Goal: Task Accomplishment & Management: Complete application form

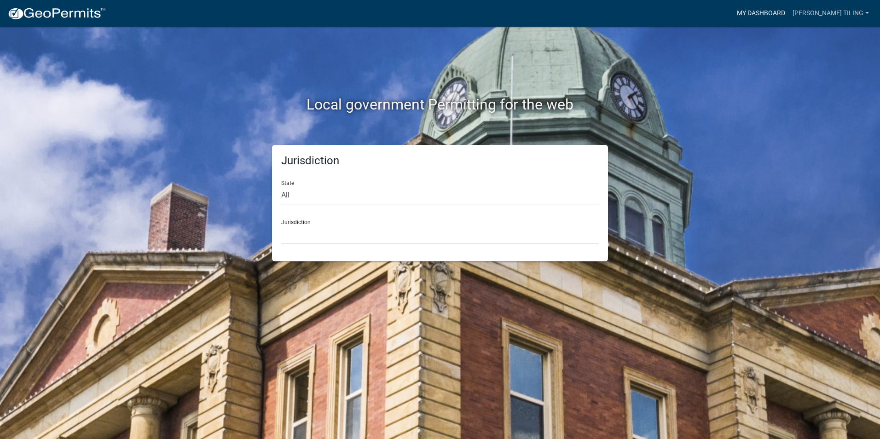
click at [783, 13] on link "My Dashboard" at bounding box center [761, 13] width 56 height 17
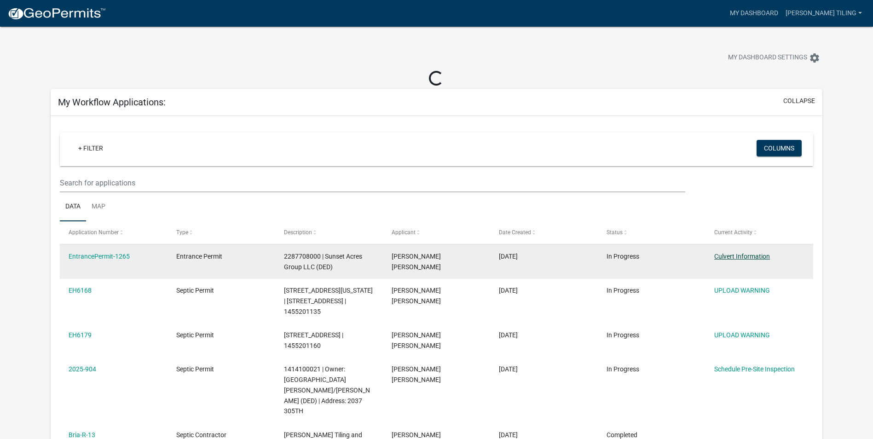
click at [743, 253] on link "Culvert Information" at bounding box center [742, 256] width 56 height 7
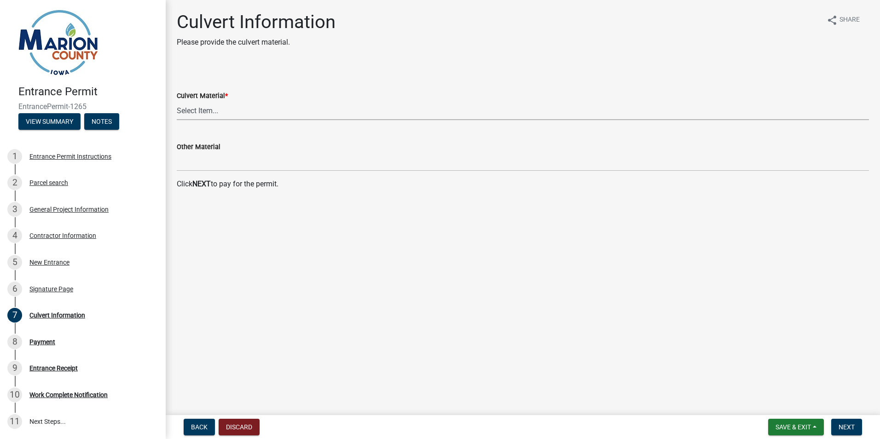
click at [218, 110] on select "Select Item... Dual Wall Plastic Corrugated Metal Reinforced Concrete Other" at bounding box center [523, 110] width 692 height 19
click at [177, 101] on select "Select Item... Dual Wall Plastic Corrugated Metal Reinforced Concrete Other" at bounding box center [523, 110] width 692 height 19
select select "0769d6a3-3c5b-4bfe-af6e-72c706e86c82"
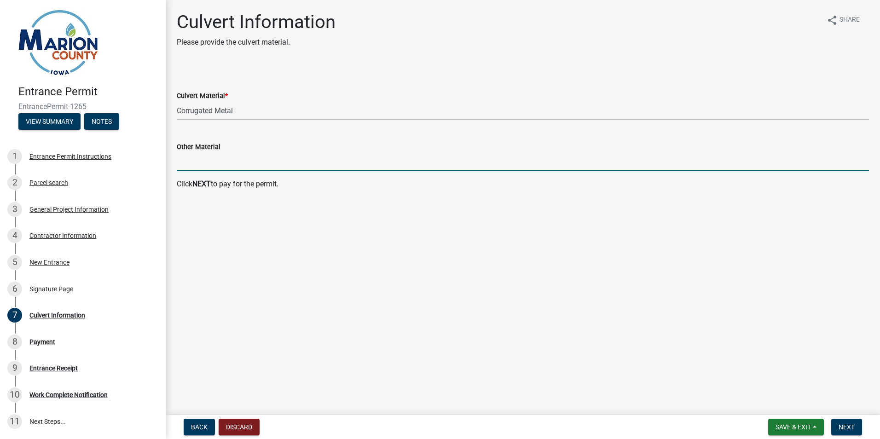
click at [201, 160] on input "Other Material" at bounding box center [523, 161] width 692 height 19
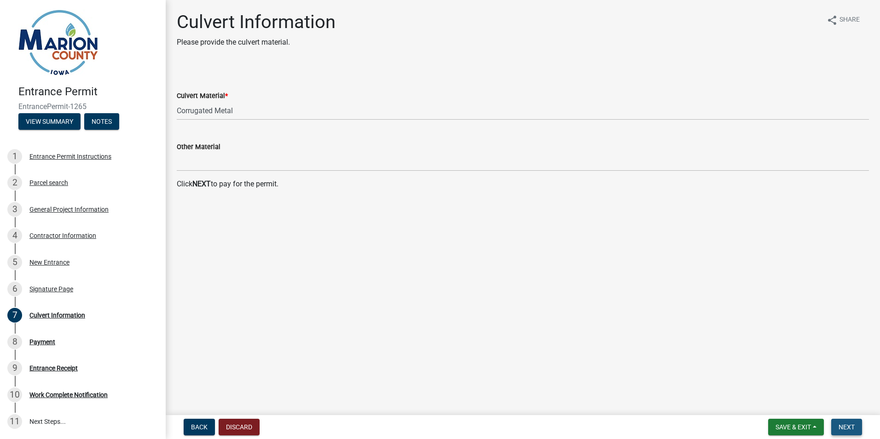
click at [847, 427] on span "Next" at bounding box center [847, 426] width 16 height 7
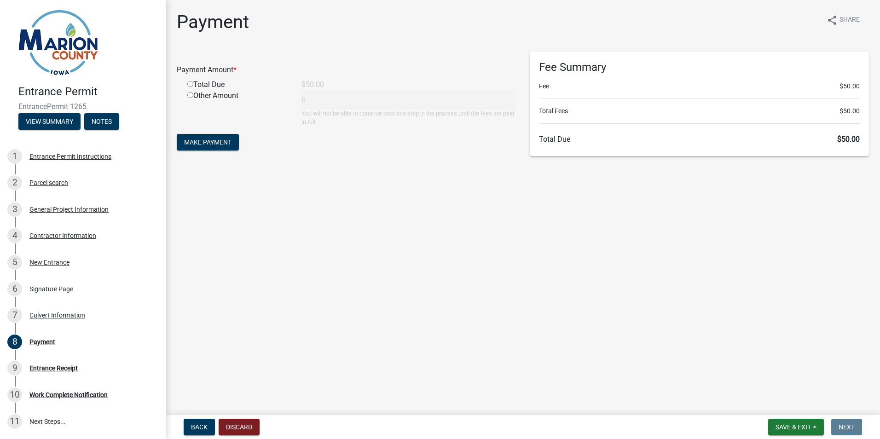
click at [189, 84] on input "radio" at bounding box center [190, 84] width 6 height 6
radio input "true"
type input "50"
click at [223, 142] on span "Make Payment" at bounding box center [207, 142] width 47 height 7
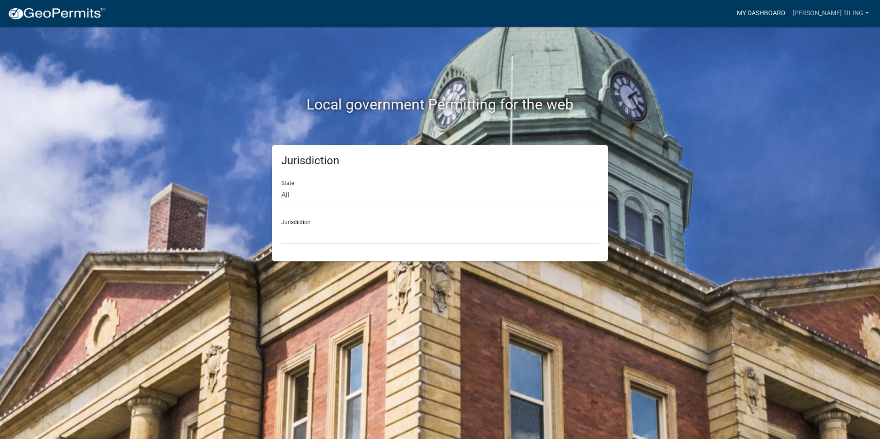
click at [783, 10] on link "My Dashboard" at bounding box center [761, 13] width 56 height 17
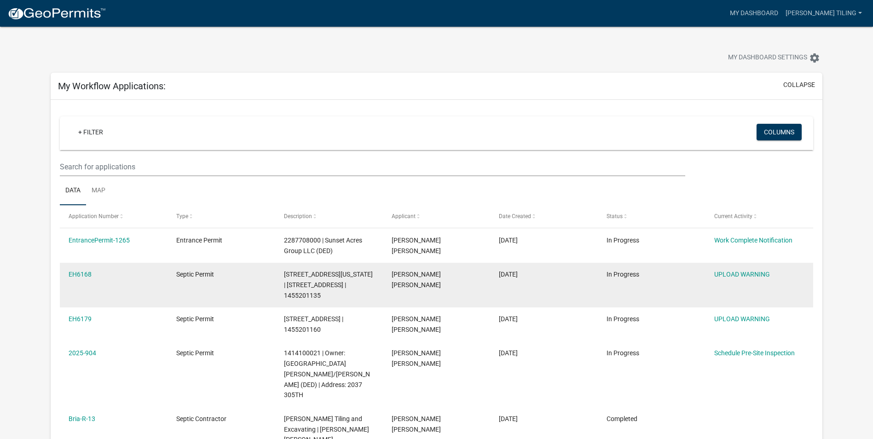
scroll to position [46, 0]
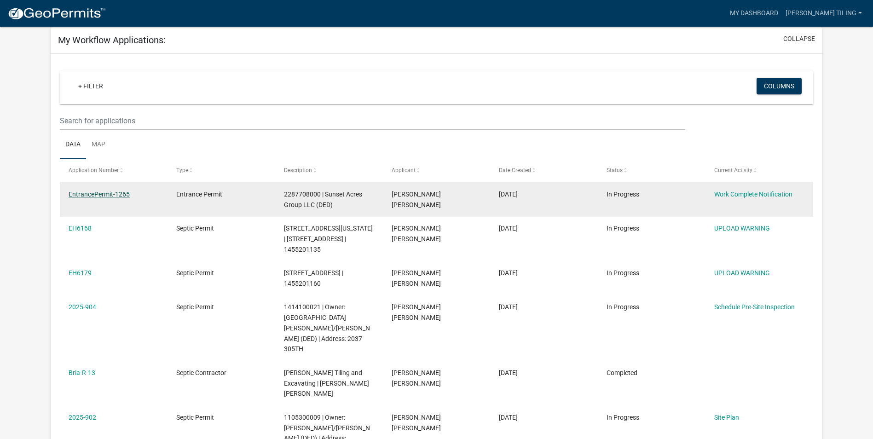
click at [108, 195] on link "EntrancePermit-1265" at bounding box center [99, 194] width 61 height 7
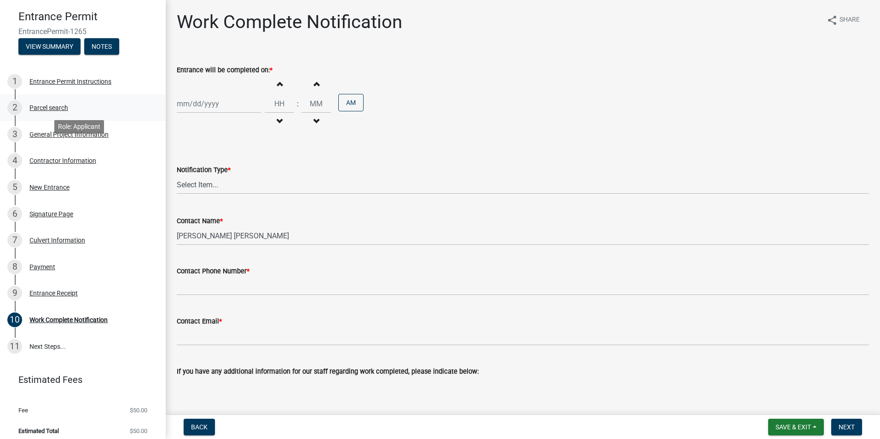
scroll to position [81, 0]
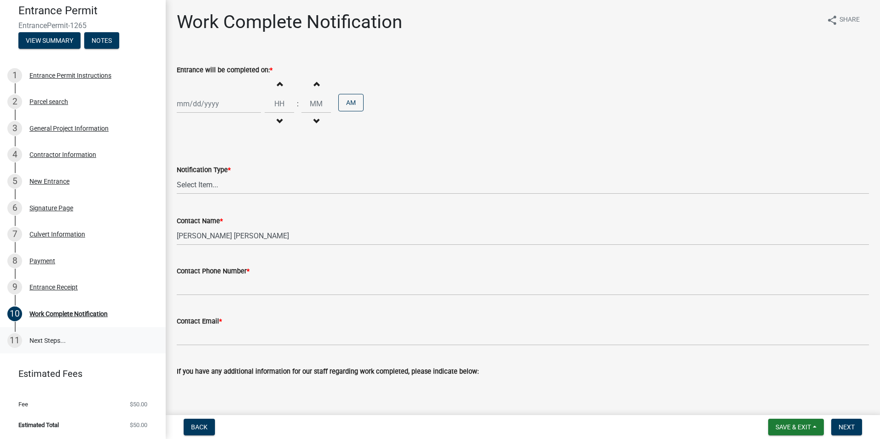
click at [46, 337] on link "11 Next Steps..." at bounding box center [83, 340] width 166 height 27
click at [12, 336] on div "11" at bounding box center [14, 340] width 15 height 15
click at [53, 315] on div "Work Complete Notification" at bounding box center [68, 314] width 78 height 6
click at [234, 102] on div at bounding box center [219, 103] width 84 height 19
select select "9"
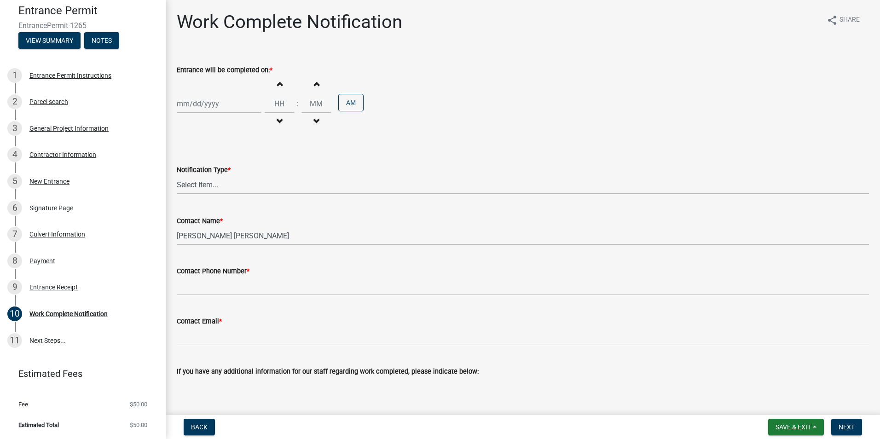
select select "2025"
click at [199, 182] on div "16" at bounding box center [200, 182] width 15 height 15
type input "09/16/2025"
click at [278, 85] on span "button" at bounding box center [279, 83] width 5 height 7
type input "01"
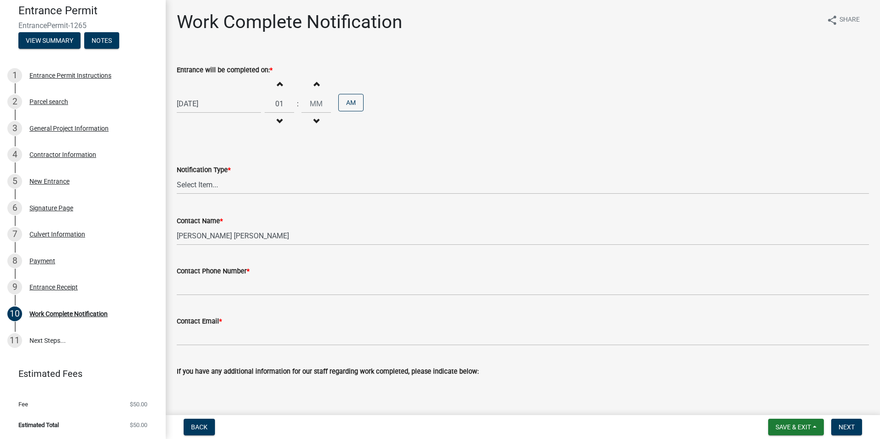
type input "00"
click at [356, 102] on button "AM" at bounding box center [350, 102] width 25 height 17
click at [277, 118] on span "button" at bounding box center [279, 121] width 5 height 7
click at [278, 85] on span "button" at bounding box center [279, 83] width 5 height 7
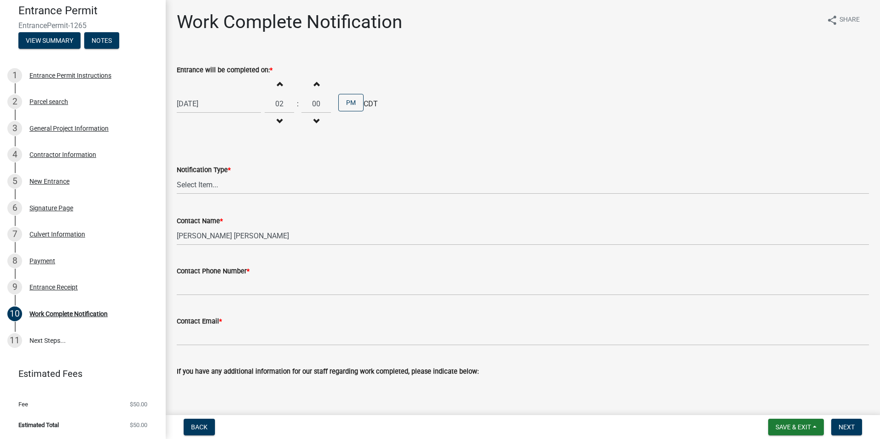
click at [278, 85] on span "button" at bounding box center [279, 83] width 5 height 7
type input "05"
click at [366, 141] on div "Notification Type * Select Item... Permit Work Has Been Completed" at bounding box center [523, 167] width 692 height 54
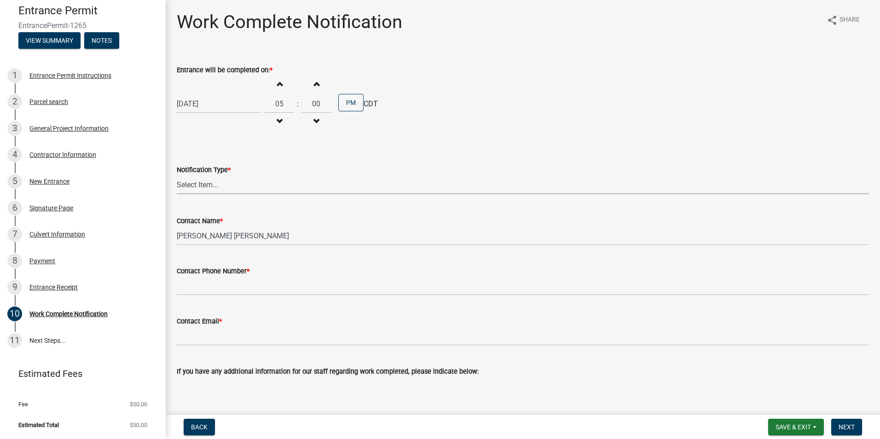
click at [209, 184] on select "Select Item... Permit Work Has Been Completed" at bounding box center [523, 184] width 692 height 19
click at [177, 175] on select "Select Item... Permit Work Has Been Completed" at bounding box center [523, 184] width 692 height 19
select select "b1c87a6b-414b-4c57-a917-a23048f2429f"
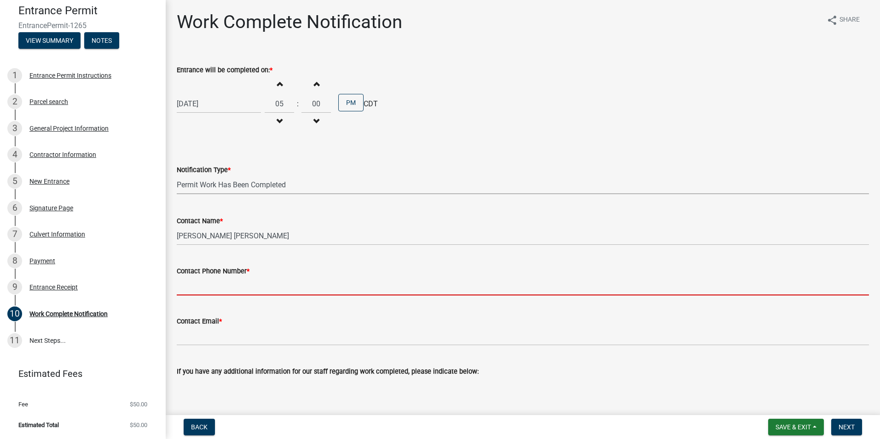
click at [241, 289] on input "Contact Phone Number *" at bounding box center [523, 286] width 692 height 19
type input "6417806800"
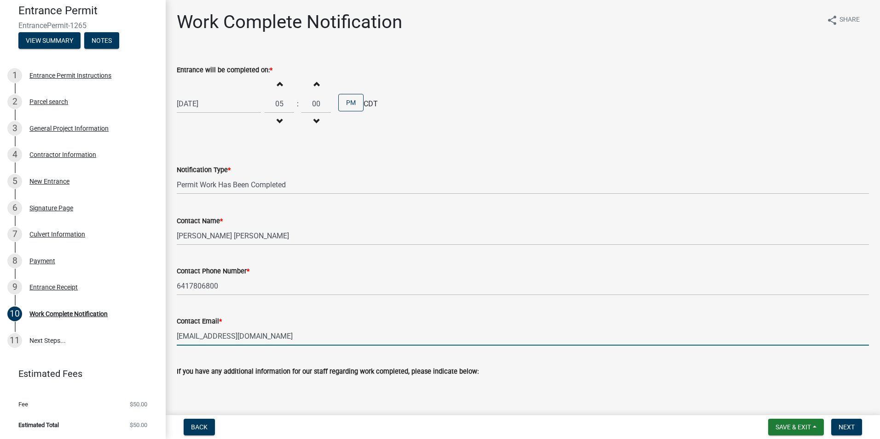
drag, startPoint x: 217, startPoint y: 335, endPoint x: 224, endPoint y: 334, distance: 7.4
click at [217, 335] on input "petersonjk64@gmail.com" at bounding box center [523, 336] width 692 height 19
click at [219, 336] on input "petersonjk64@gmail.com" at bounding box center [523, 336] width 692 height 19
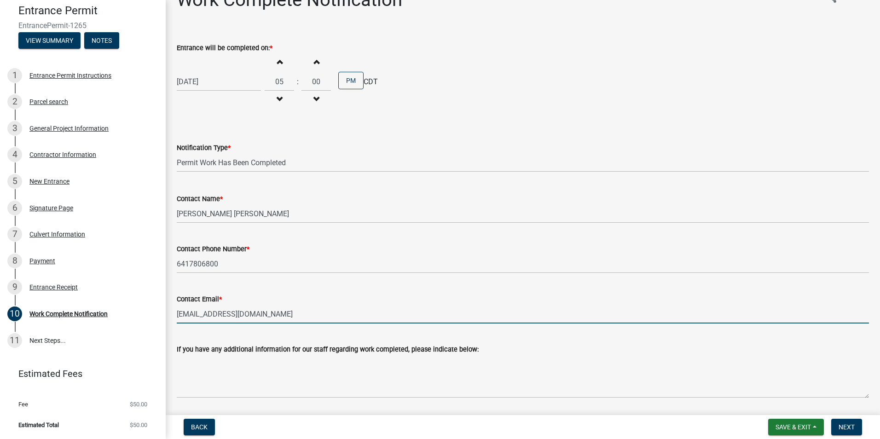
scroll to position [6, 0]
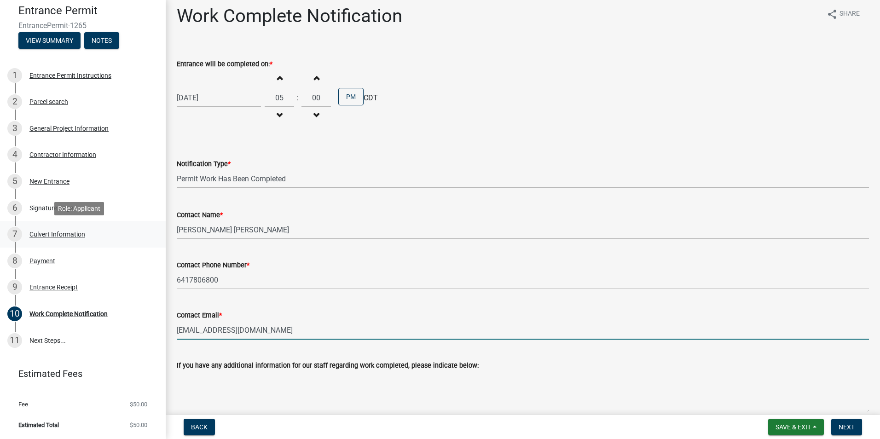
type input "petersontiling@gmail.com"
click at [57, 232] on div "Culvert Information" at bounding box center [57, 234] width 56 height 6
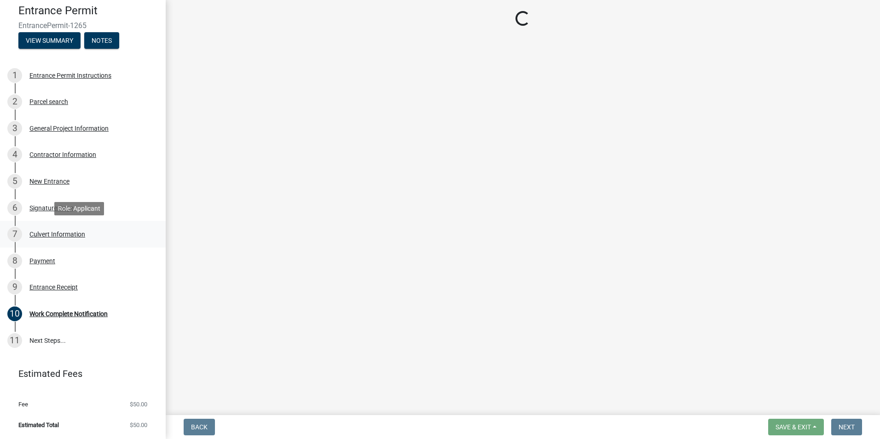
scroll to position [0, 0]
select select "0769d6a3-3c5b-4bfe-af6e-72c706e86c82"
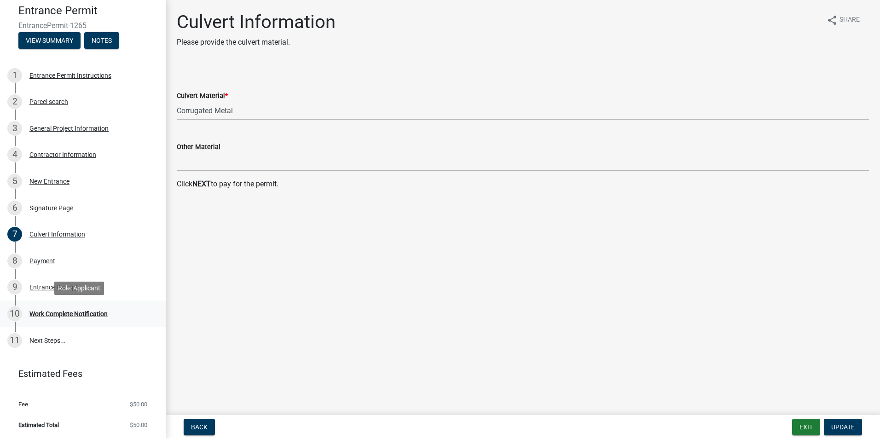
click at [50, 312] on div "Work Complete Notification" at bounding box center [68, 314] width 78 height 6
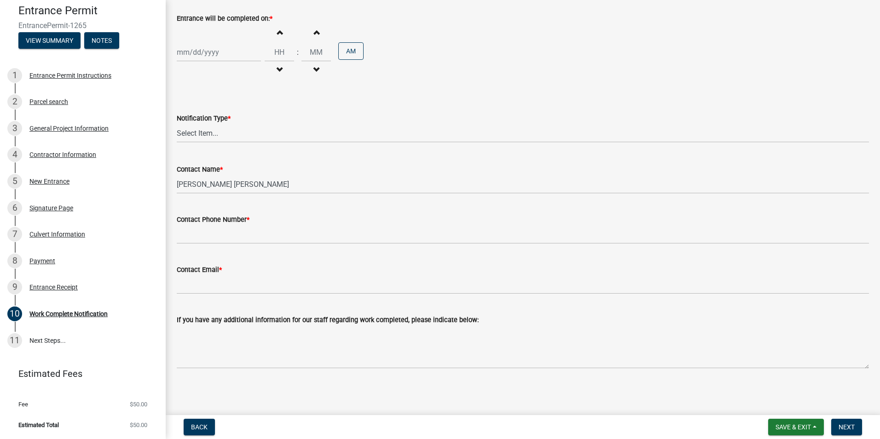
scroll to position [52, 0]
click at [847, 424] on span "Next" at bounding box center [847, 426] width 16 height 7
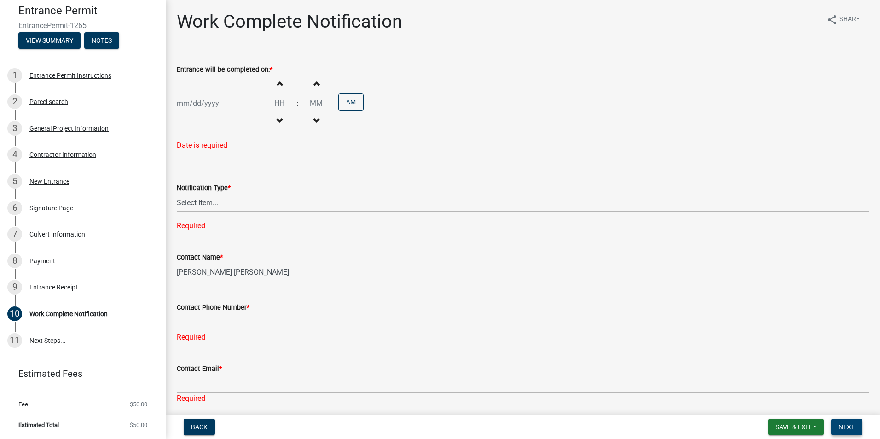
scroll to position [0, 0]
click at [216, 105] on div at bounding box center [219, 103] width 84 height 19
select select "9"
select select "2025"
click at [198, 183] on div "16" at bounding box center [200, 182] width 15 height 15
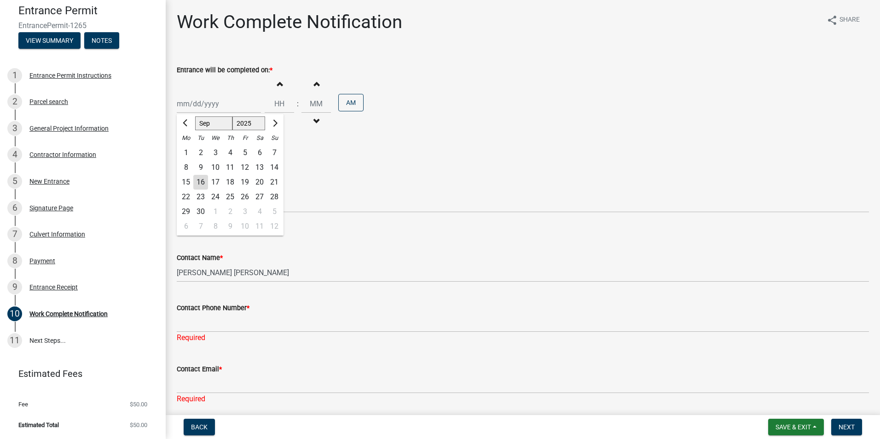
type input "09/16/2025"
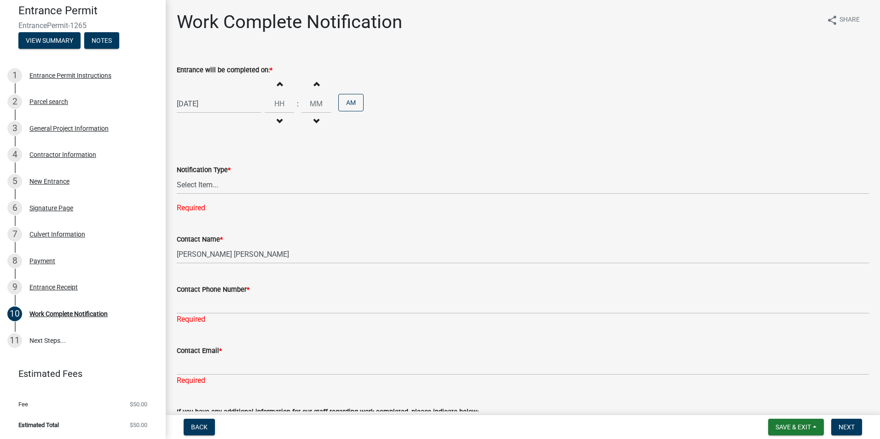
click at [277, 83] on span "button" at bounding box center [279, 83] width 5 height 7
type input "01"
type input "00"
click at [277, 83] on span "button" at bounding box center [279, 83] width 5 height 7
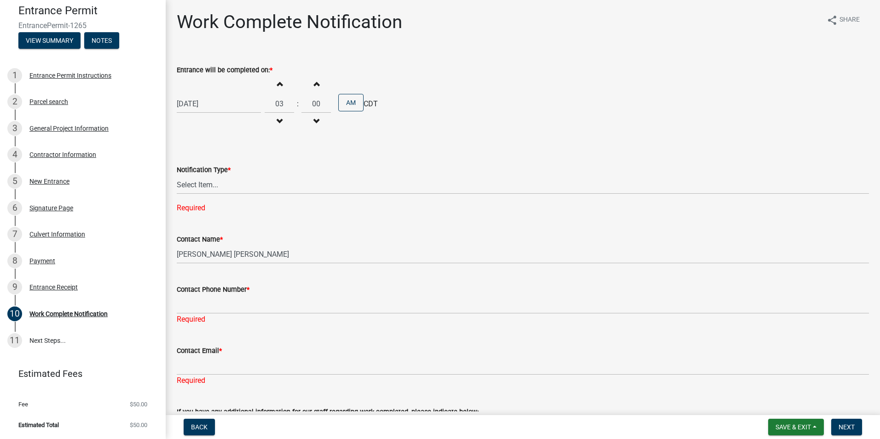
click at [277, 83] on span "button" at bounding box center [279, 83] width 5 height 7
type input "05"
click at [353, 102] on button "AM" at bounding box center [350, 102] width 25 height 17
click at [220, 182] on select "Select Item... Permit Work Has Been Completed" at bounding box center [523, 184] width 692 height 19
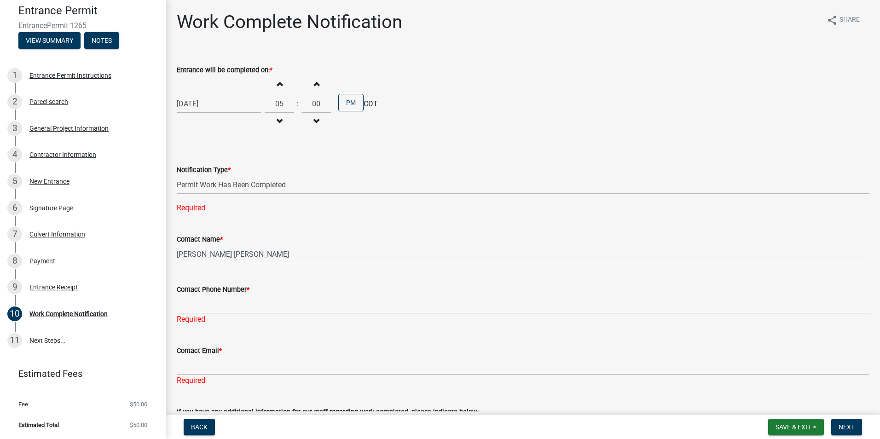
click at [177, 175] on select "Select Item... Permit Work Has Been Completed" at bounding box center [523, 184] width 692 height 19
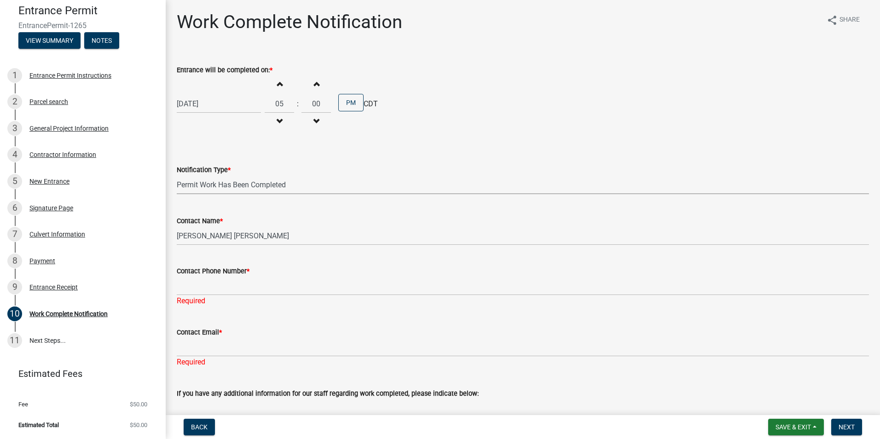
select select "b1c87a6b-414b-4c57-a917-a23048f2429f"
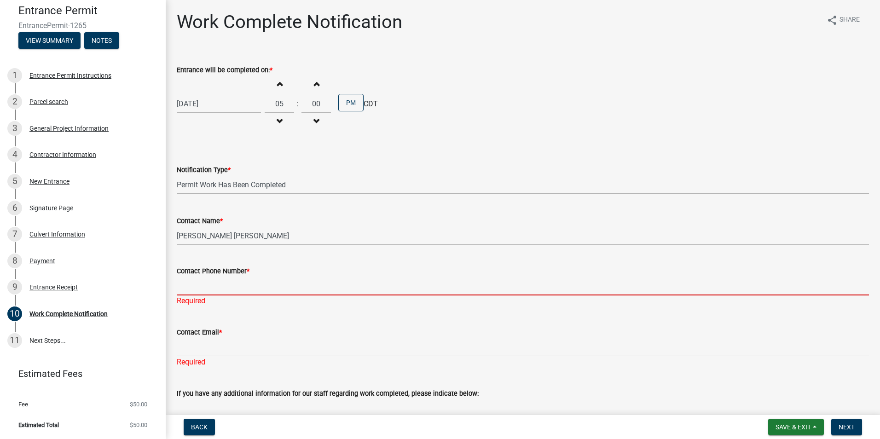
click at [213, 289] on input "Contact Phone Number *" at bounding box center [523, 286] width 692 height 19
type input "6417806800"
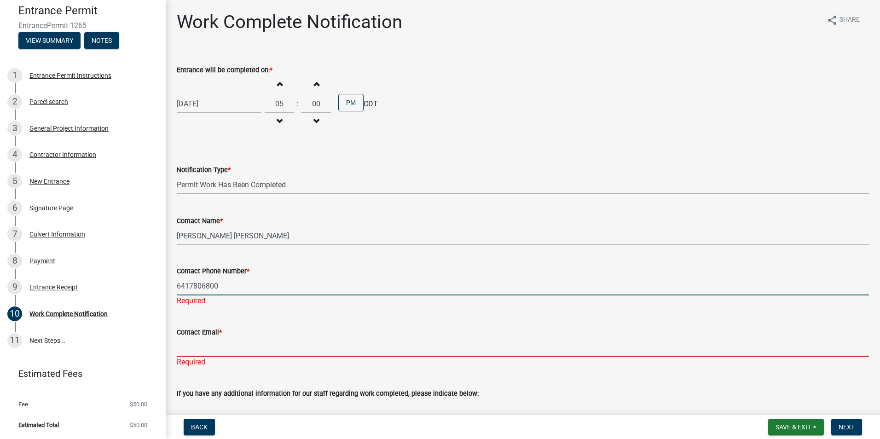
type input "petersontiling@gmail.com"
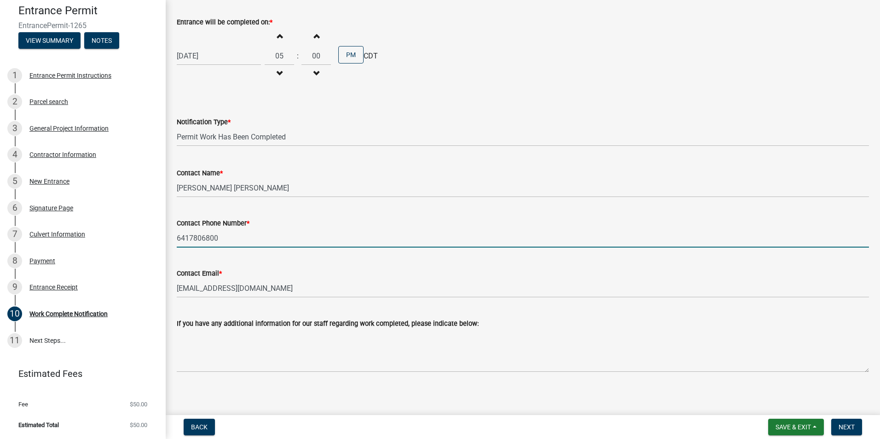
scroll to position [52, 0]
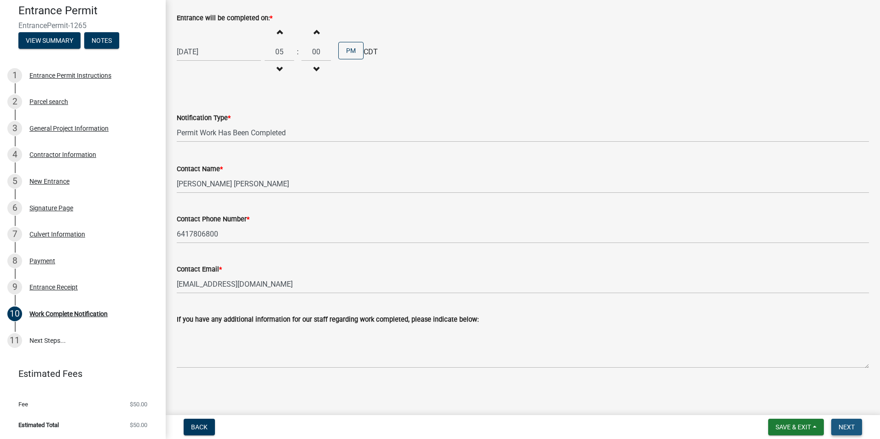
click at [844, 426] on span "Next" at bounding box center [847, 426] width 16 height 7
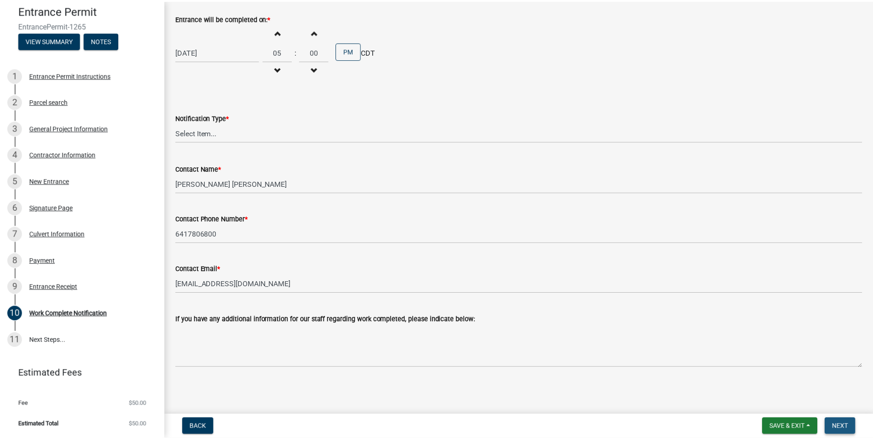
scroll to position [0, 0]
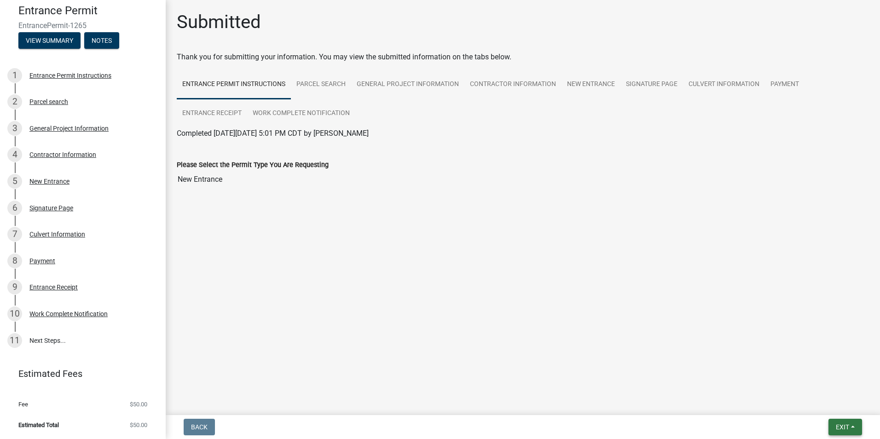
click at [847, 425] on span "Exit" at bounding box center [842, 426] width 13 height 7
click at [842, 428] on span "Exit" at bounding box center [842, 426] width 13 height 7
click at [841, 428] on span "Exit" at bounding box center [842, 426] width 13 height 7
click at [824, 404] on button "Save & Exit" at bounding box center [826, 403] width 74 height 22
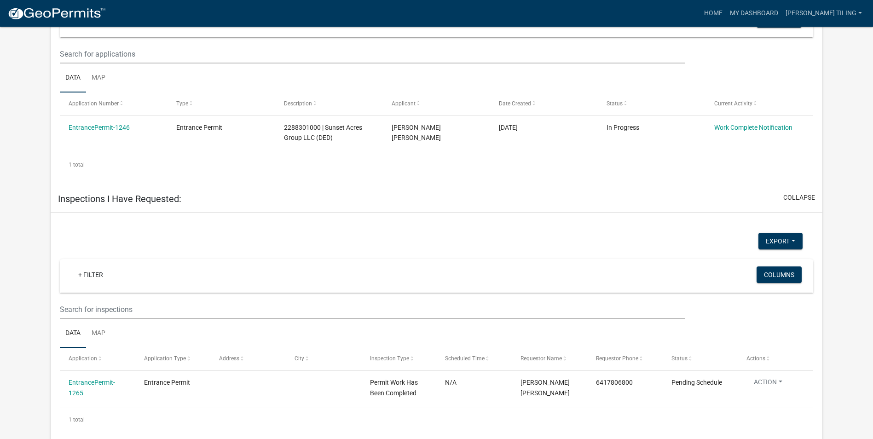
scroll to position [522, 0]
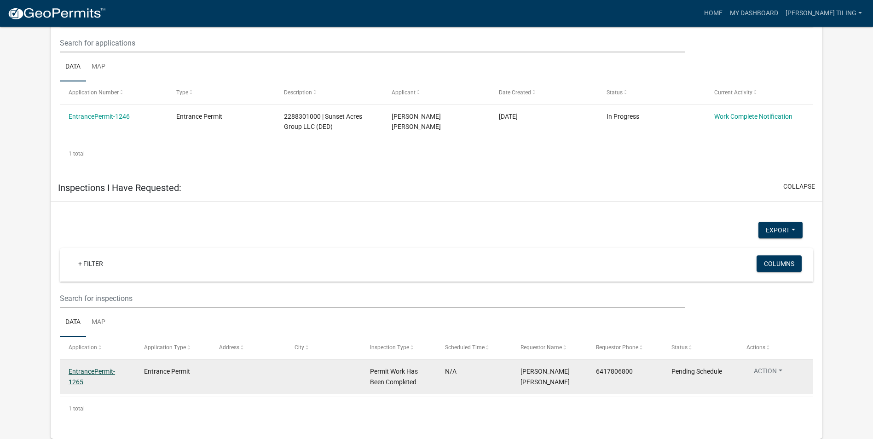
click at [92, 374] on link "EntrancePermit-1265" at bounding box center [92, 377] width 46 height 18
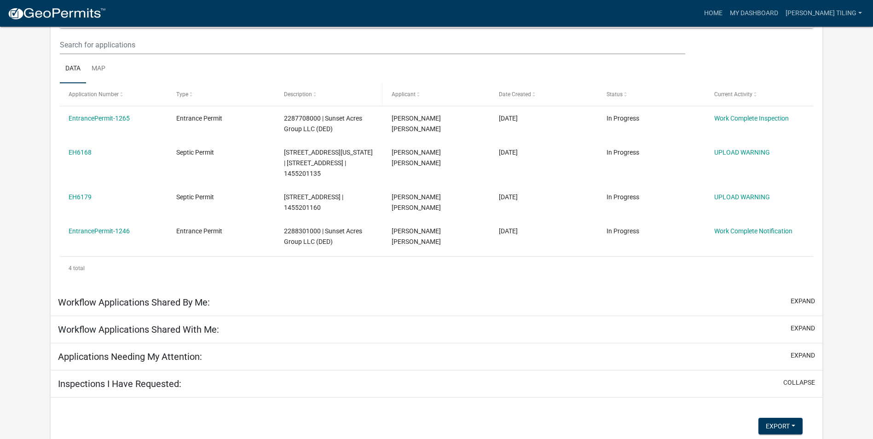
scroll to position [122, 0]
